Goal: Transaction & Acquisition: Purchase product/service

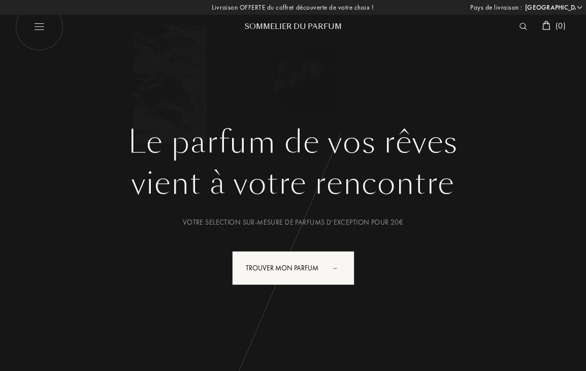
select select "FR"
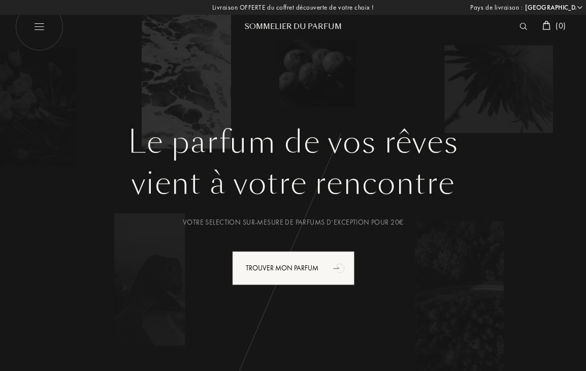
click at [520, 25] on img at bounding box center [524, 26] width 8 height 7
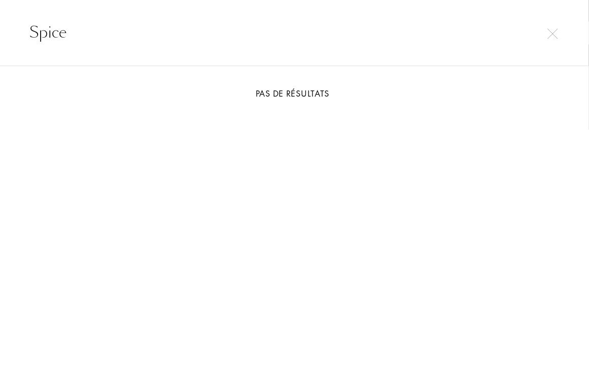
type input "Spice"
click at [553, 0] on div "Spice" at bounding box center [294, 0] width 589 height 0
click at [553, 32] on img at bounding box center [552, 33] width 11 height 11
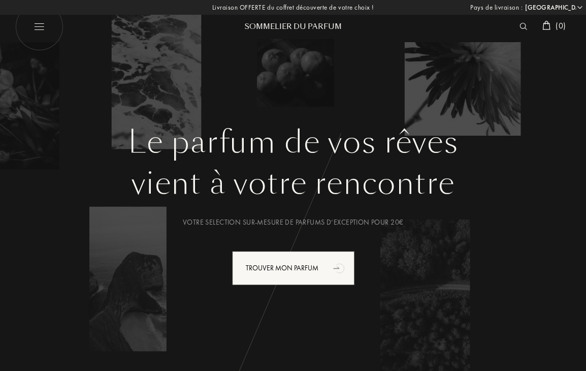
click at [35, 27] on img at bounding box center [39, 27] width 48 height 48
select select "FR"
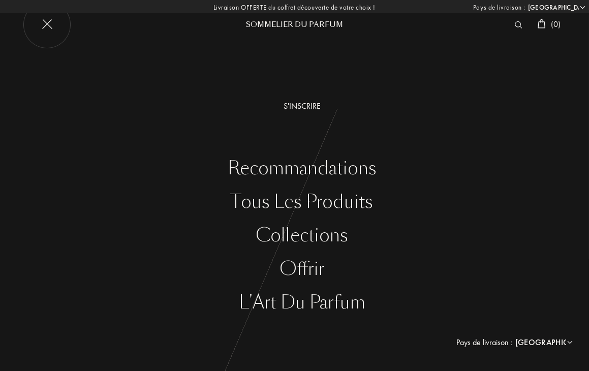
click at [46, 29] on img at bounding box center [47, 25] width 48 height 48
